Goal: Information Seeking & Learning: Learn about a topic

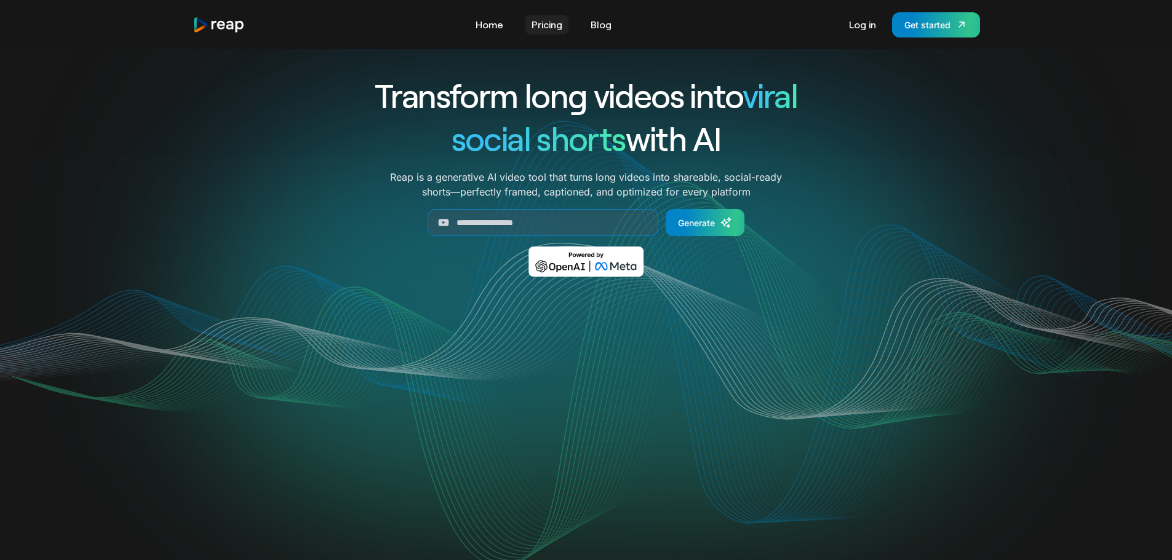
click at [541, 27] on link "Pricing" at bounding box center [546, 25] width 43 height 20
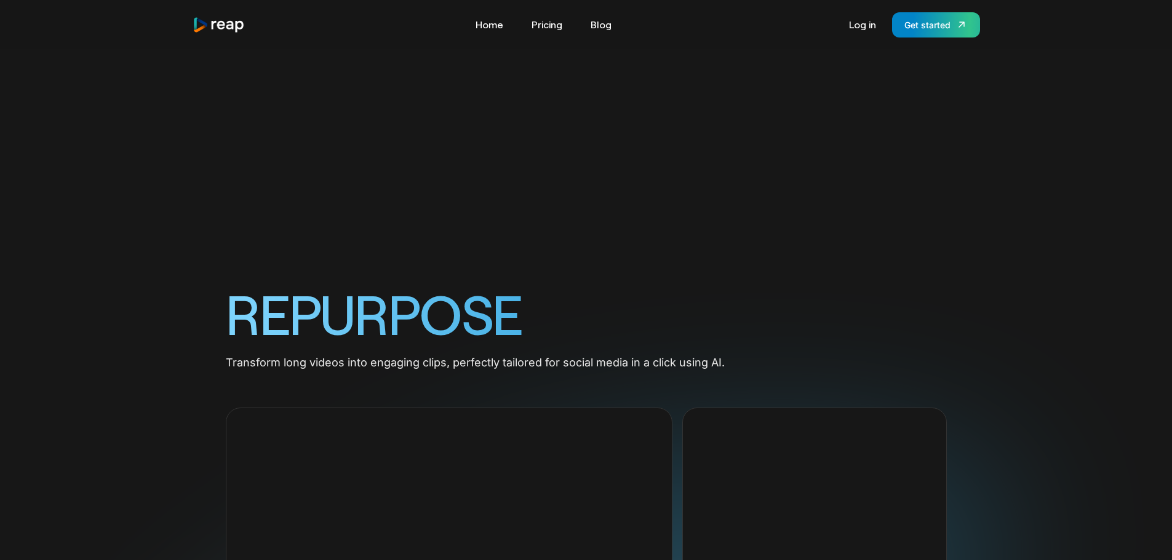
scroll to position [1538, 0]
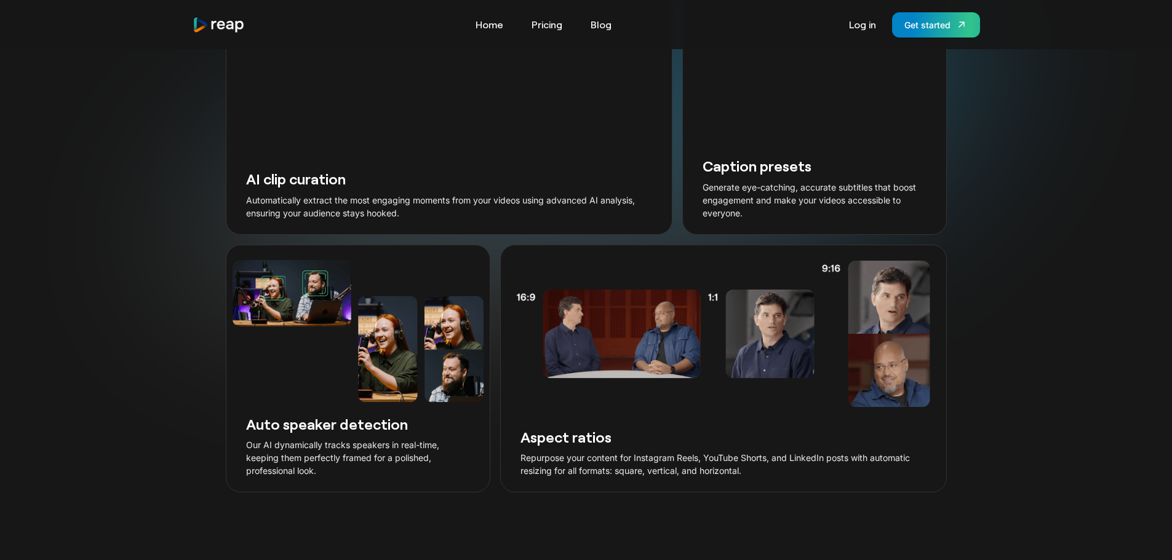
click at [1002, 140] on div "REPURPOSE Transform long videos into engaging clips, perfectly tailored for soc…" at bounding box center [586, 139] width 1172 height 708
